Goal: Task Accomplishment & Management: Use online tool/utility

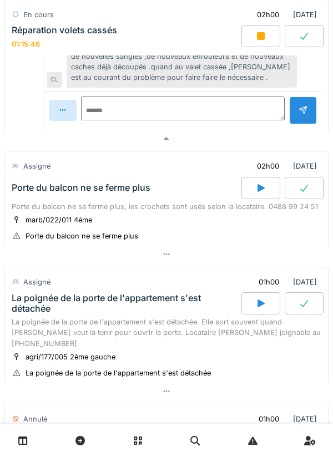
scroll to position [521, 0]
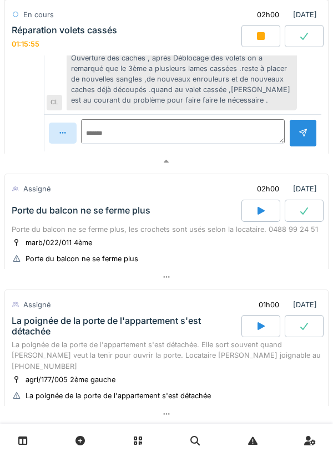
click at [43, 232] on div "Porte du balcon ne se ferme plus, les crochets sont usés selon la locataire. 04…" at bounding box center [167, 229] width 310 height 11
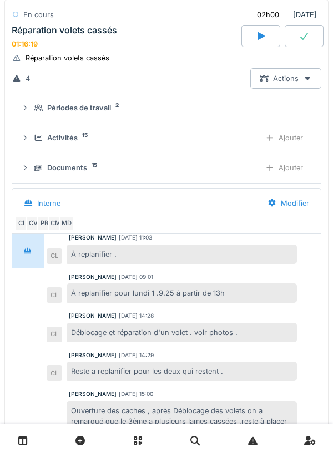
scroll to position [0, 0]
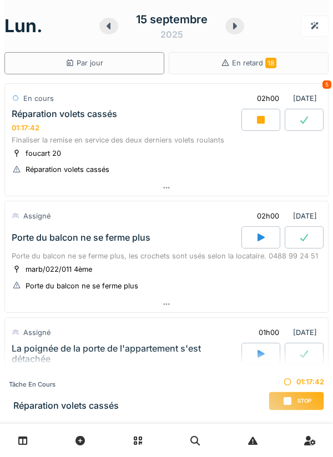
click at [268, 123] on div at bounding box center [260, 120] width 39 height 22
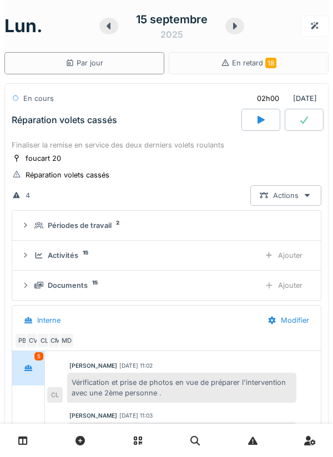
click at [290, 253] on div "Ajouter" at bounding box center [283, 255] width 57 height 21
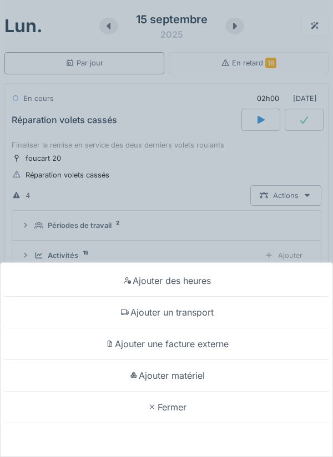
click at [209, 316] on div "Ajouter un transport" at bounding box center [166, 313] width 327 height 32
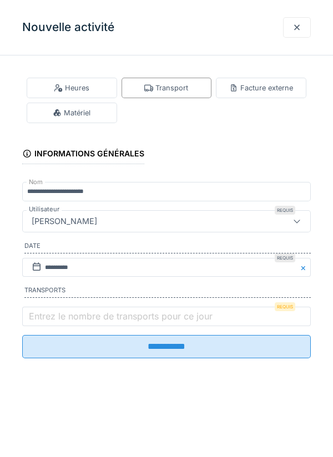
click at [175, 318] on label "Entrez le nombre de transports pour ce jour" at bounding box center [121, 316] width 188 height 13
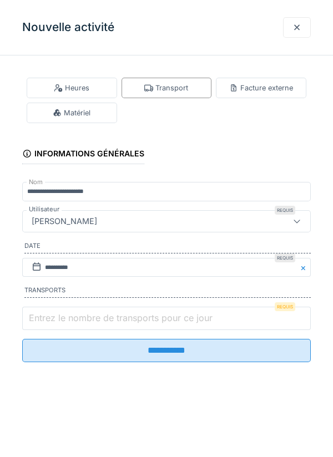
click at [175, 318] on input "Entrez le nombre de transports pour ce jour" at bounding box center [166, 318] width 289 height 23
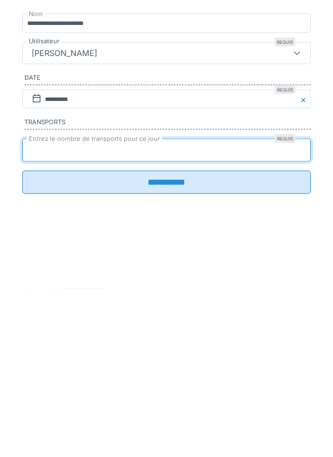
type input "*"
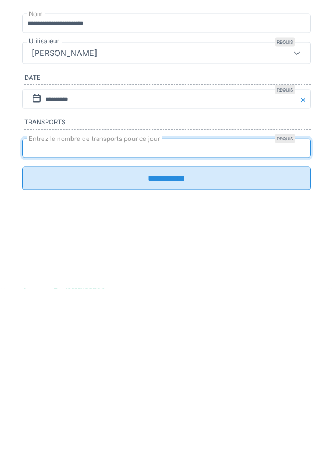
click at [180, 355] on input "**********" at bounding box center [166, 346] width 289 height 23
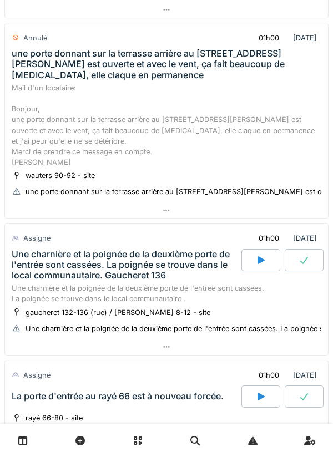
scroll to position [1480, 0]
